Goal: Transaction & Acquisition: Purchase product/service

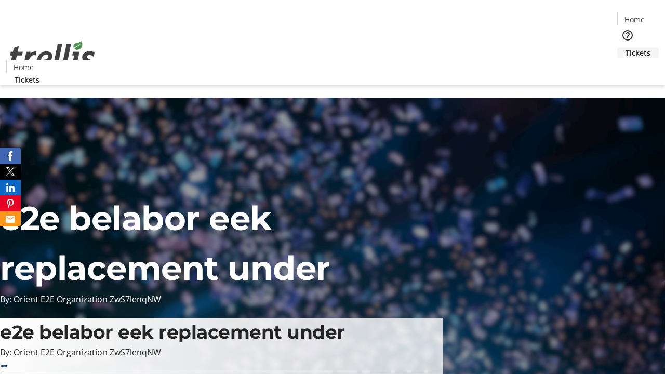
click at [626, 47] on span "Tickets" at bounding box center [638, 52] width 25 height 11
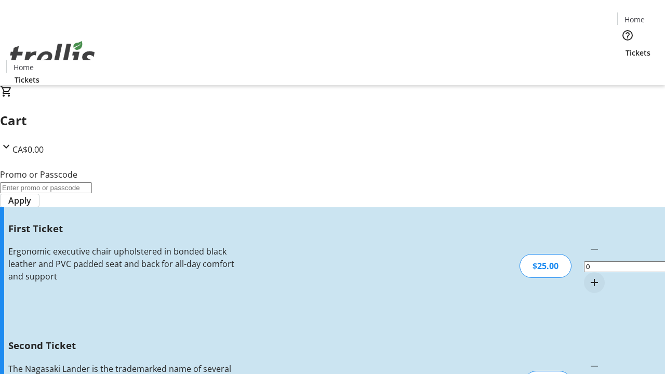
click at [588, 276] on mat-icon "Increment by one" at bounding box center [594, 282] width 12 height 12
type input "1"
type input "2"
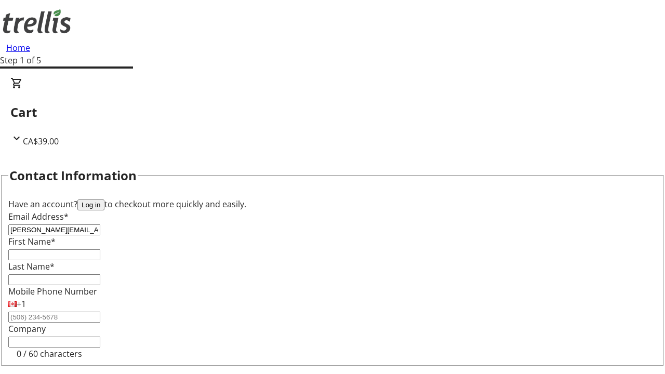
type input "[PERSON_NAME][EMAIL_ADDRESS][DOMAIN_NAME]"
type input "[PERSON_NAME]"
type input "Mante"
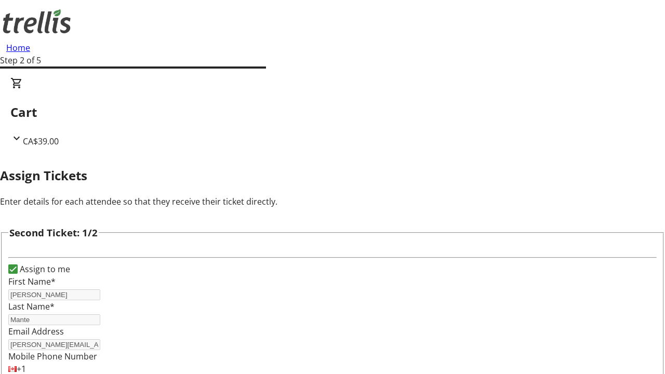
type input "[PERSON_NAME]"
type input "[PERSON_NAME][EMAIL_ADDRESS][DOMAIN_NAME]"
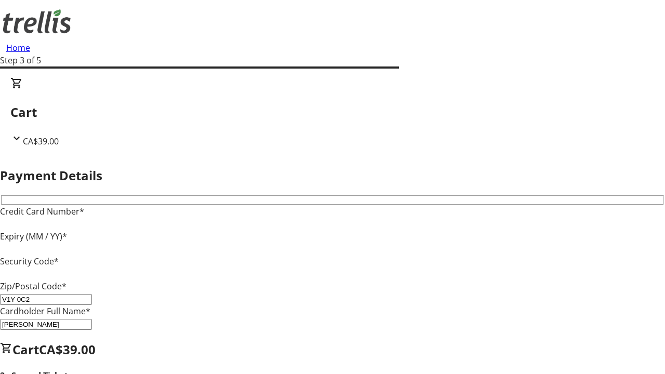
type input "V1Y 0C2"
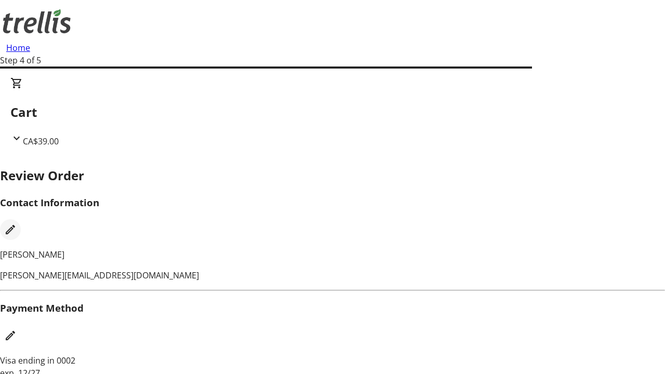
click at [17, 223] on mat-icon "Edit Contact Information" at bounding box center [10, 229] width 12 height 12
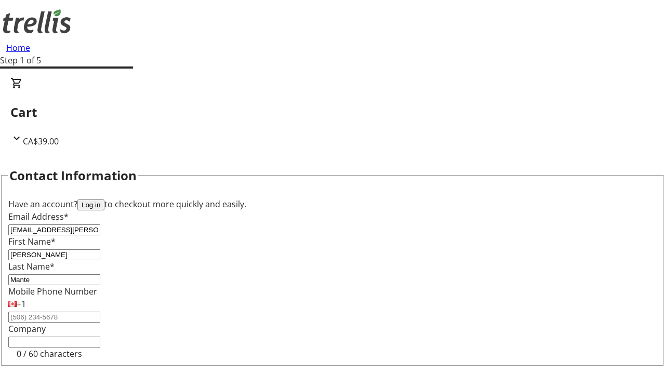
type input "[EMAIL_ADDRESS][PERSON_NAME][DOMAIN_NAME]"
type input "Autumn"
type input "[PERSON_NAME]"
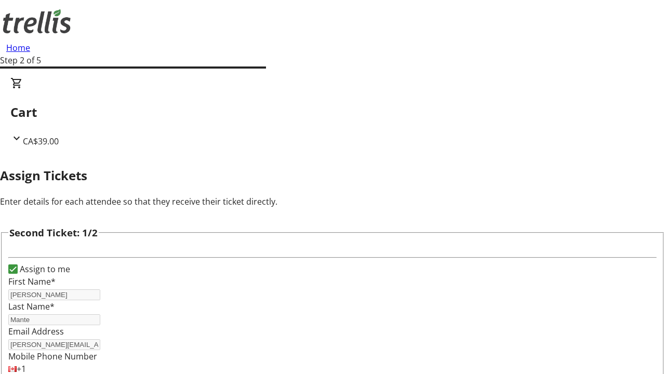
type input "New"
type input "Name"
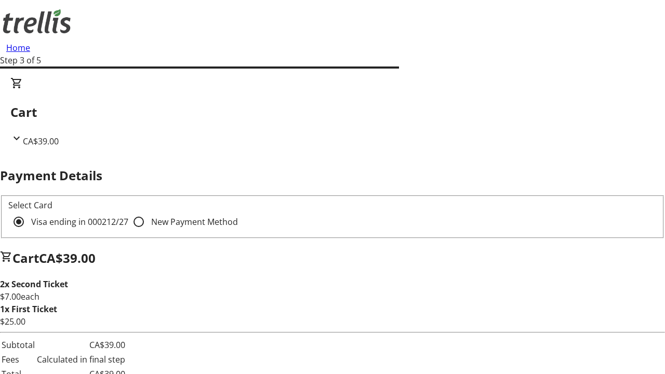
click at [128, 211] on input "New Payment Method" at bounding box center [138, 221] width 21 height 21
radio input "true"
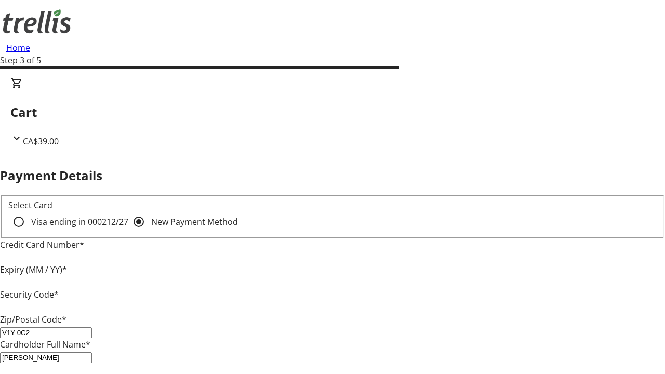
type input "V1Y 0C2"
